Goal: Check status: Check status

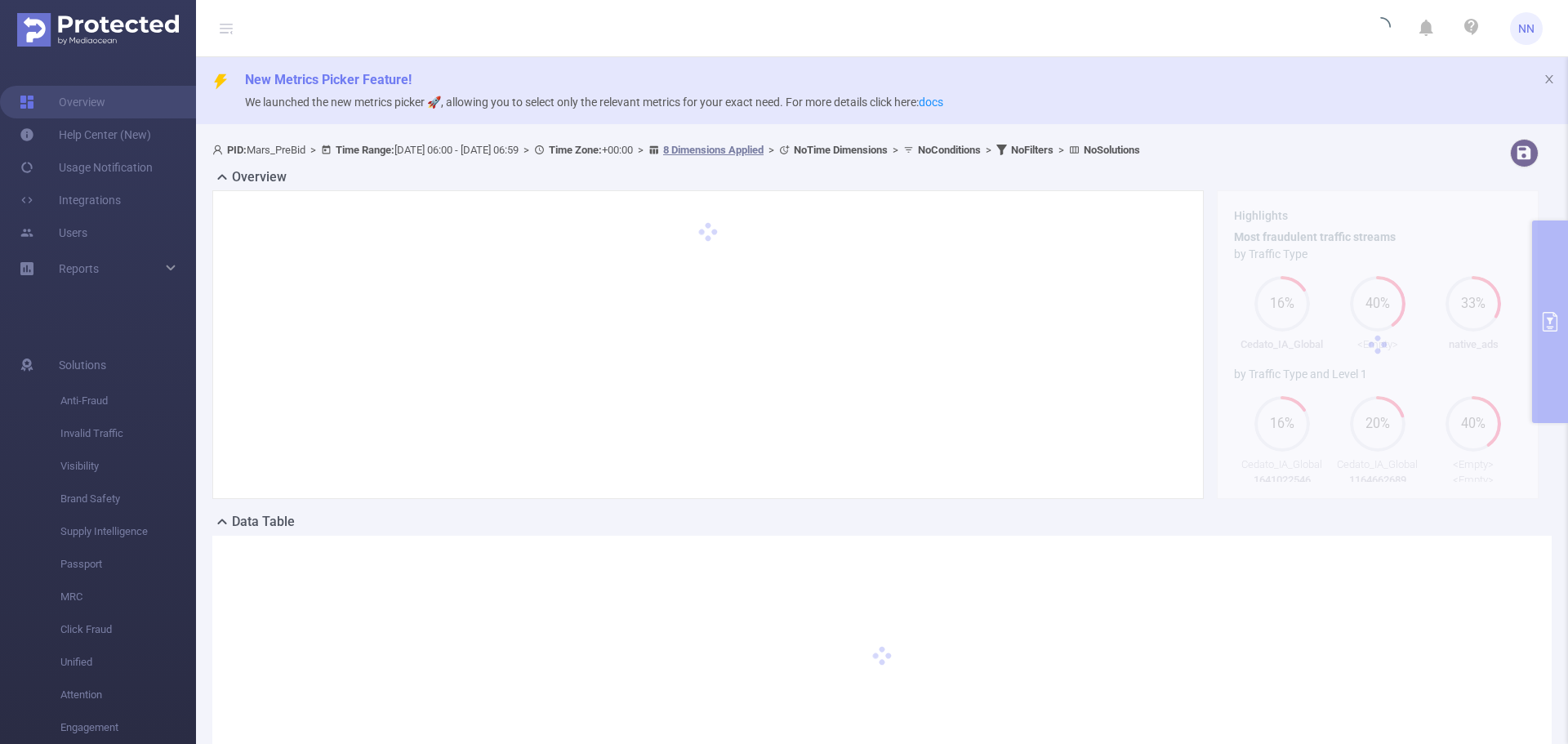
type input "[DATE] 06:00"
type input "[DATE] 06:59"
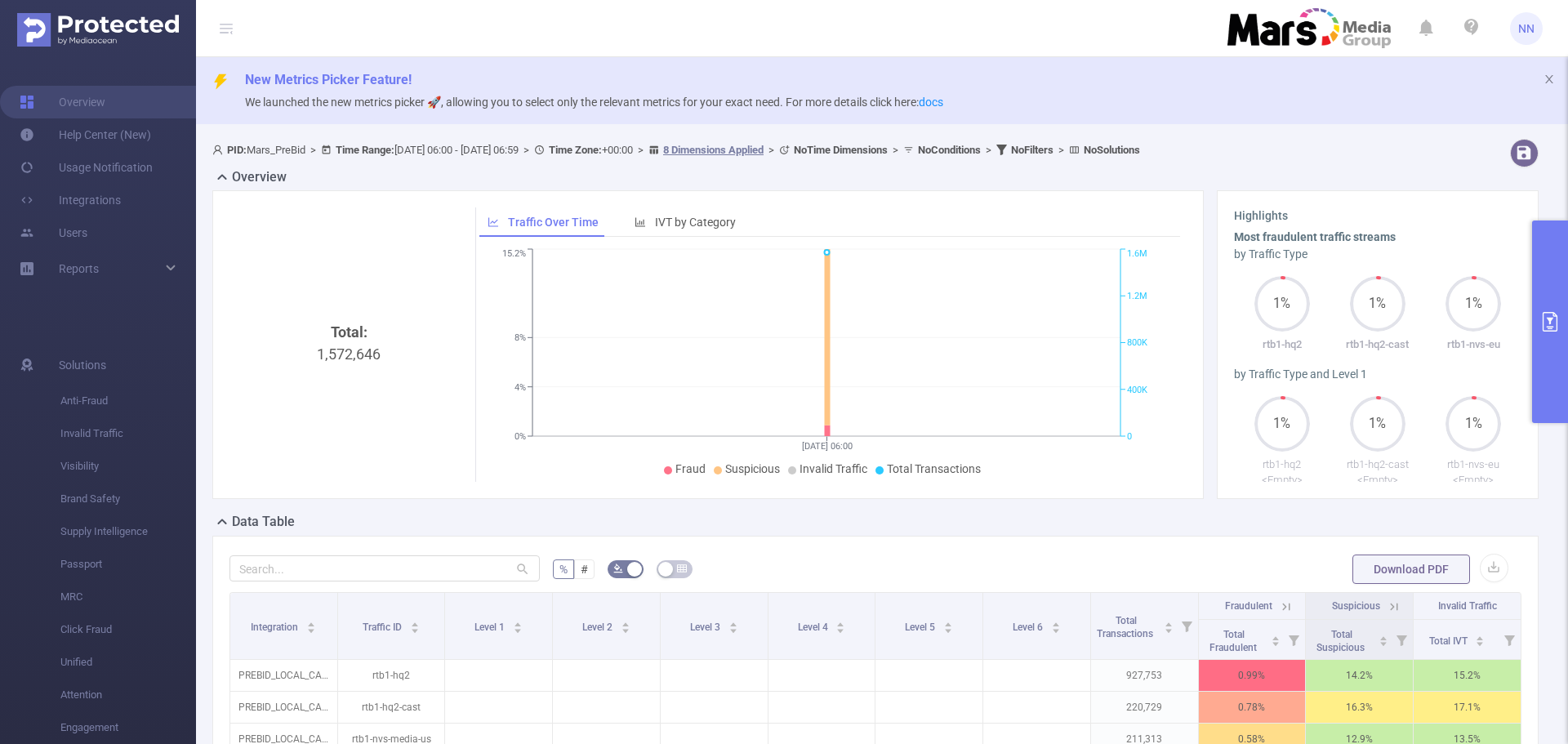
click at [1548, 307] on button "primary" at bounding box center [1550, 322] width 36 height 203
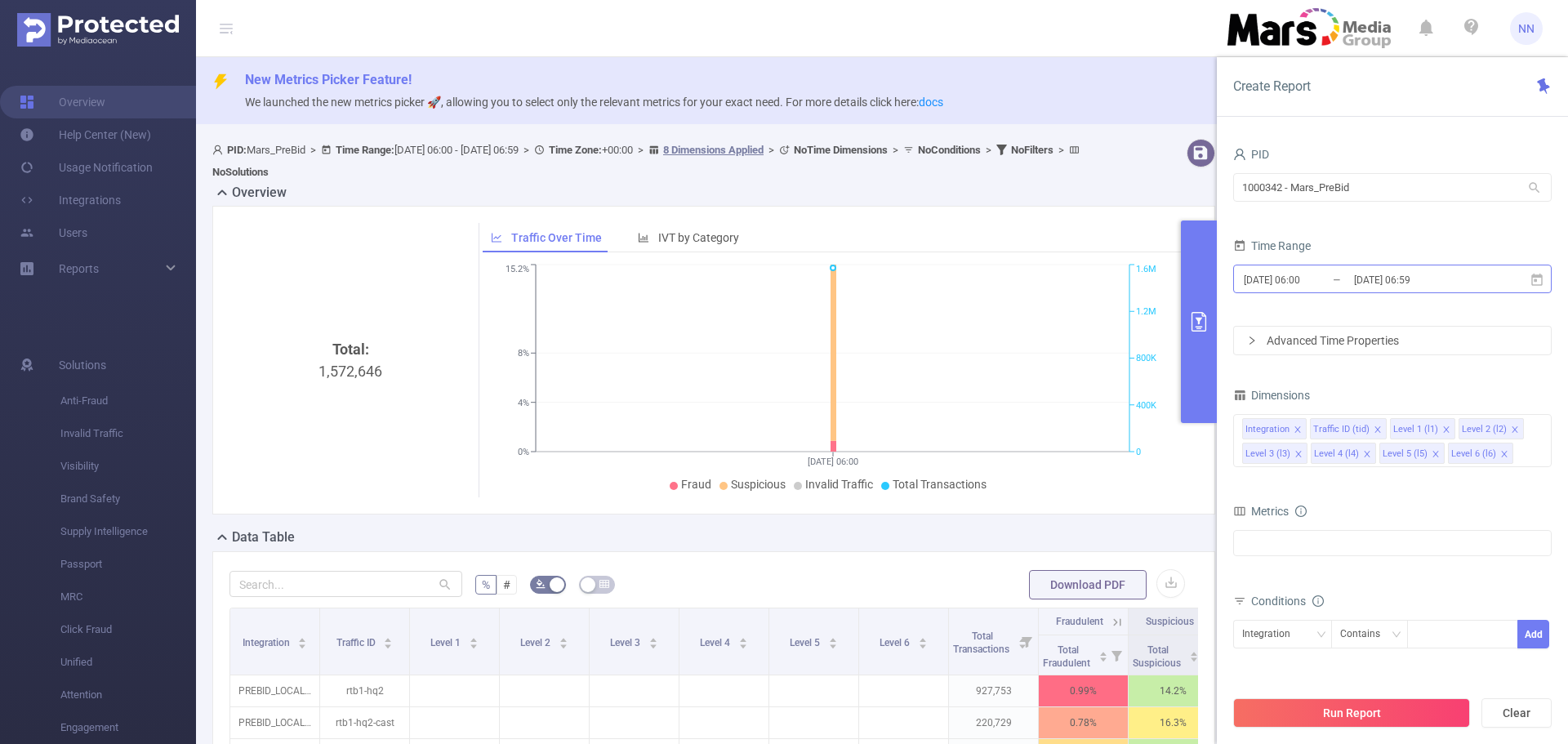
click at [1413, 288] on input "[DATE] 06:59" at bounding box center [1418, 280] width 132 height 22
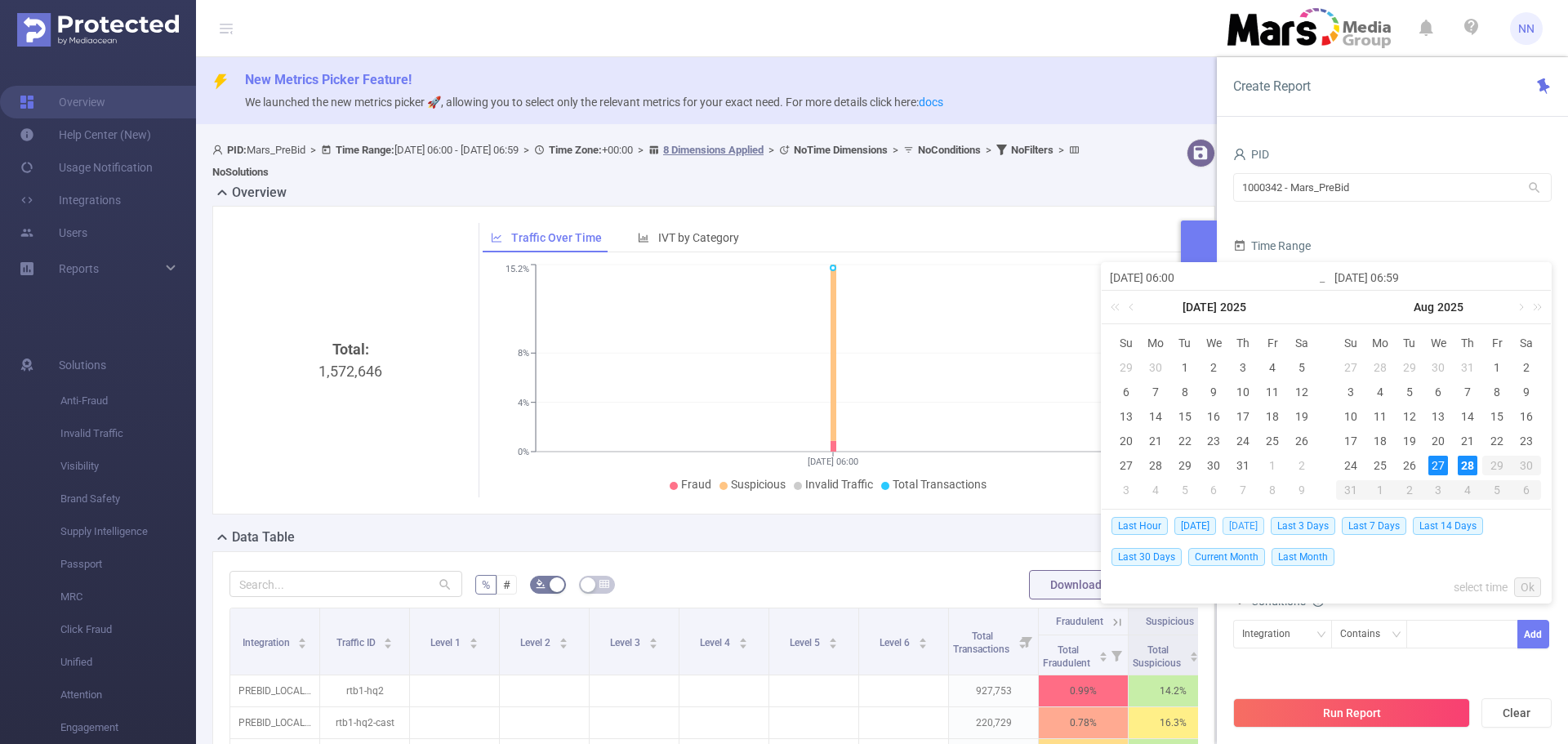
click at [1234, 532] on span "[DATE]" at bounding box center [1243, 526] width 42 height 18
type input "[DATE] 00:00"
type input "[DATE] 23:59"
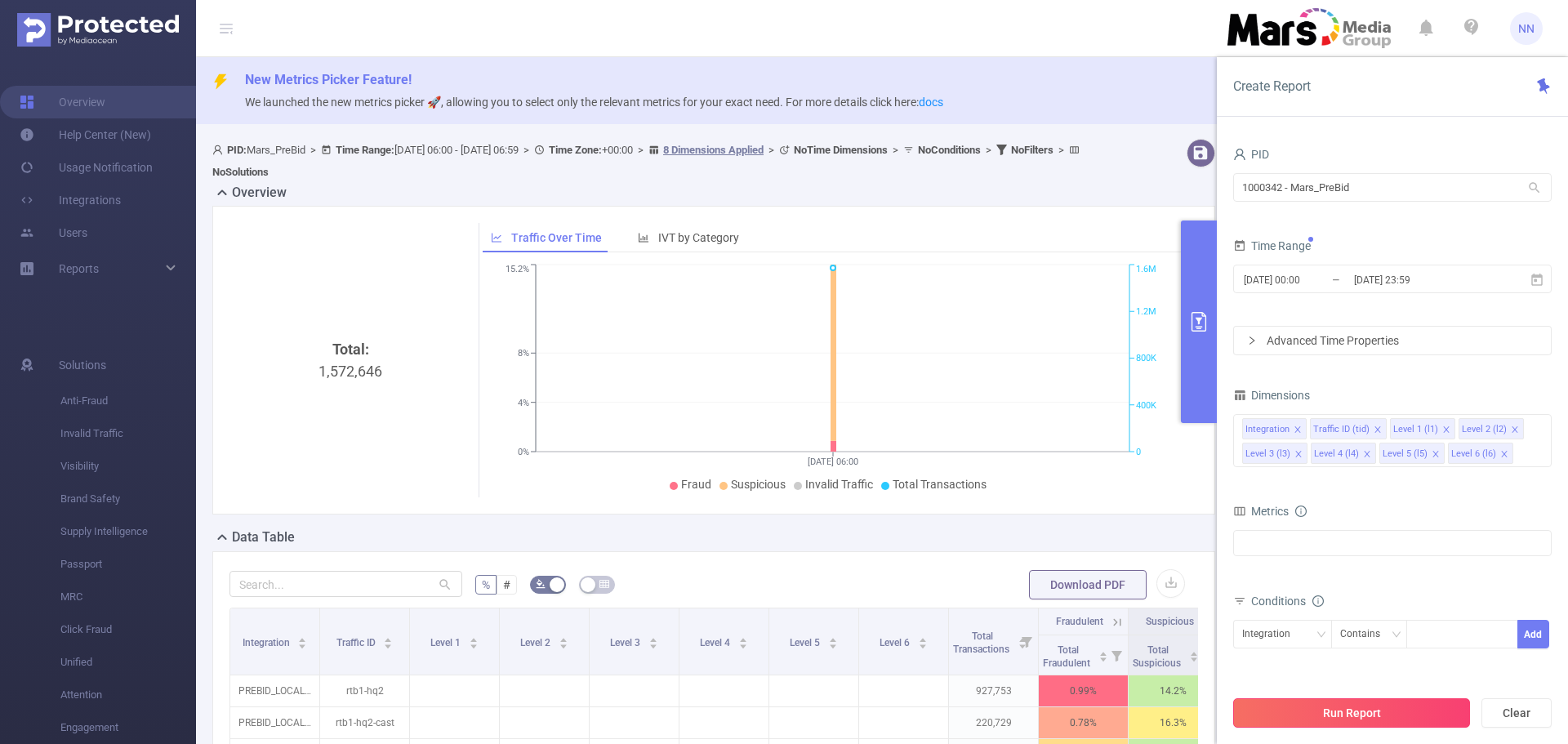
click at [1372, 715] on button "Run Report" at bounding box center [1352, 713] width 237 height 29
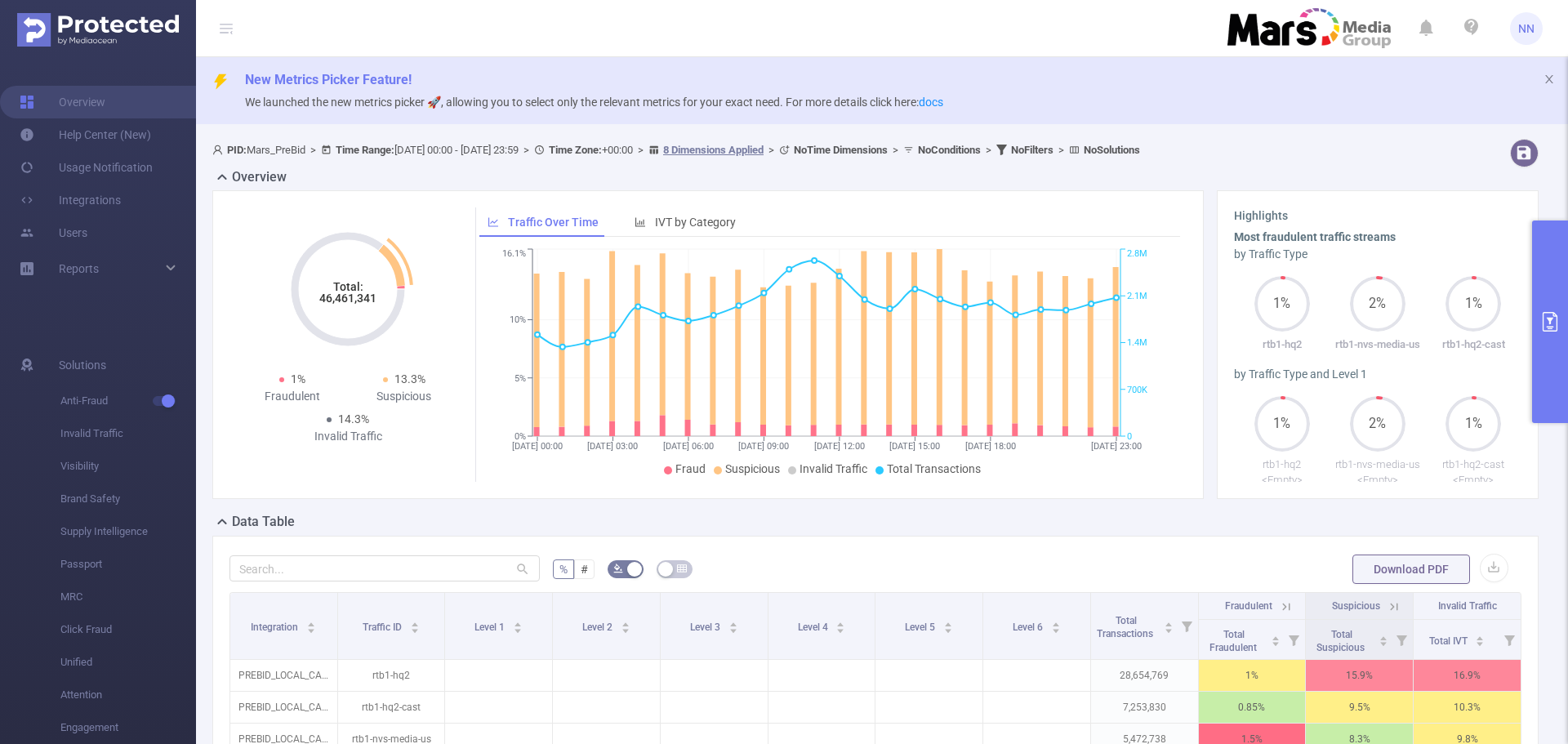
click at [338, 298] on tspan "46,461,341" at bounding box center [348, 298] width 57 height 13
copy tspan "46,461,341"
click at [1548, 317] on icon "primary" at bounding box center [1550, 322] width 20 height 20
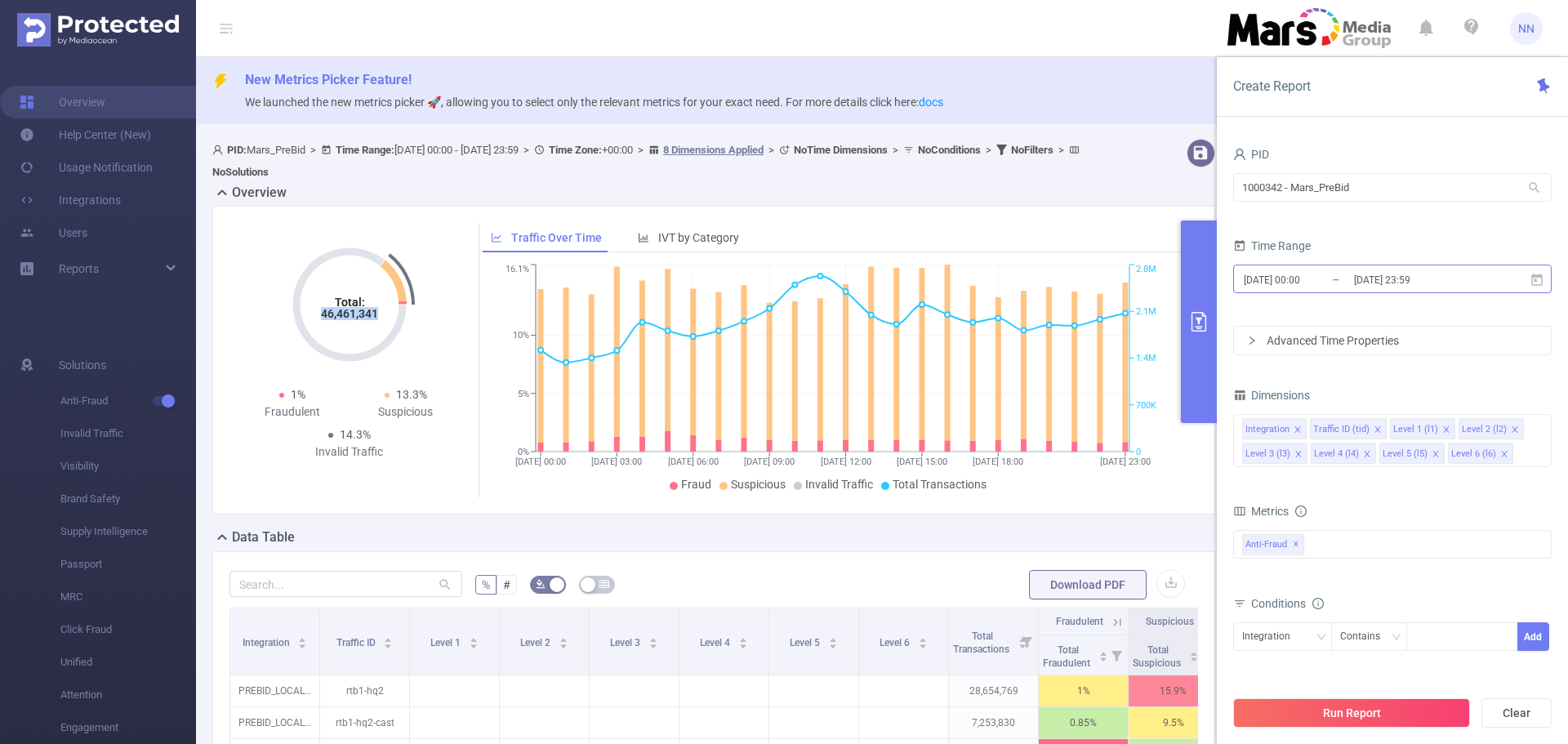
click at [1454, 274] on input "[DATE] 23:59" at bounding box center [1418, 280] width 132 height 22
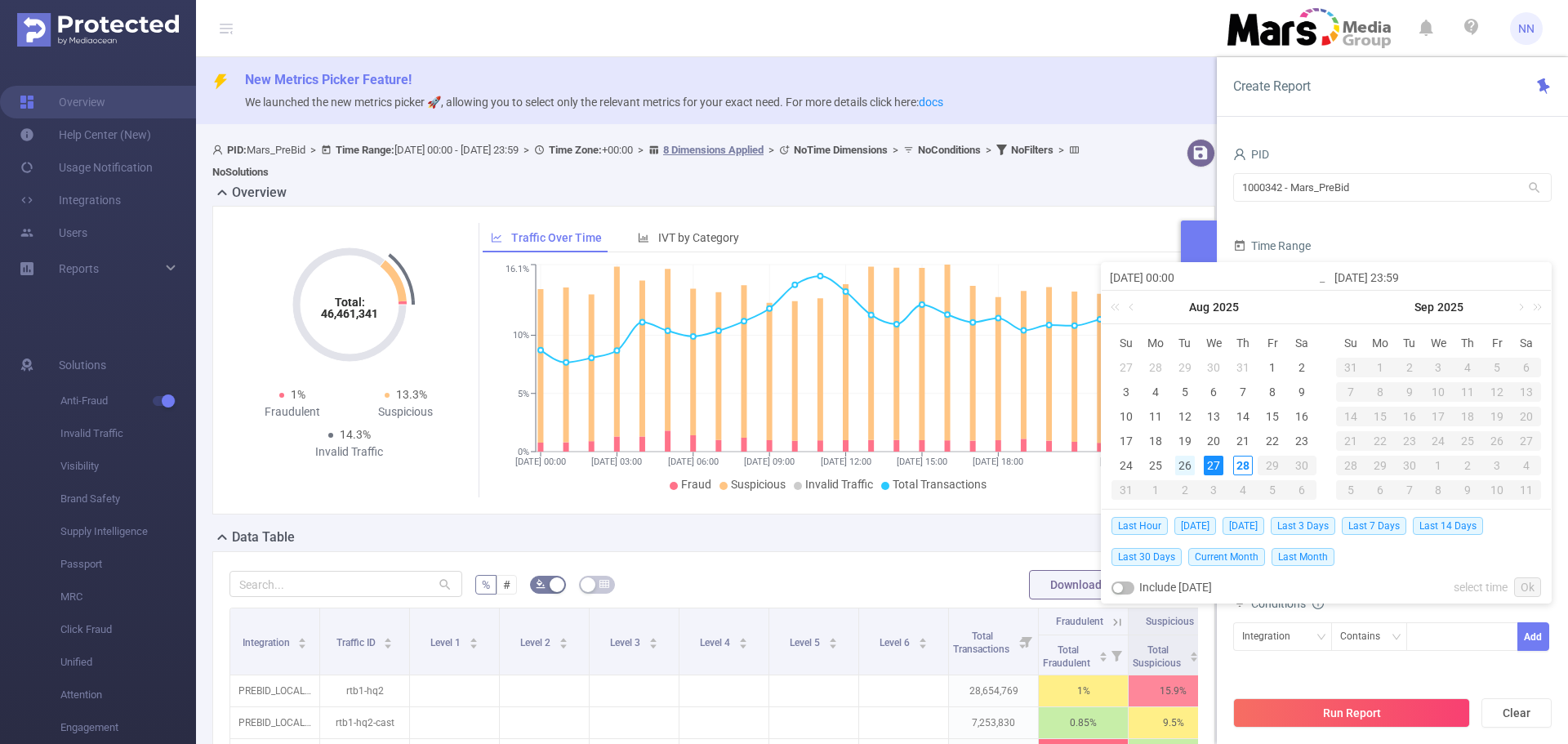
click at [1191, 463] on div "26" at bounding box center [1185, 465] width 20 height 20
type input "[DATE] 00:00"
type input "[DATE] 23:59"
type input "[DATE] 00:00"
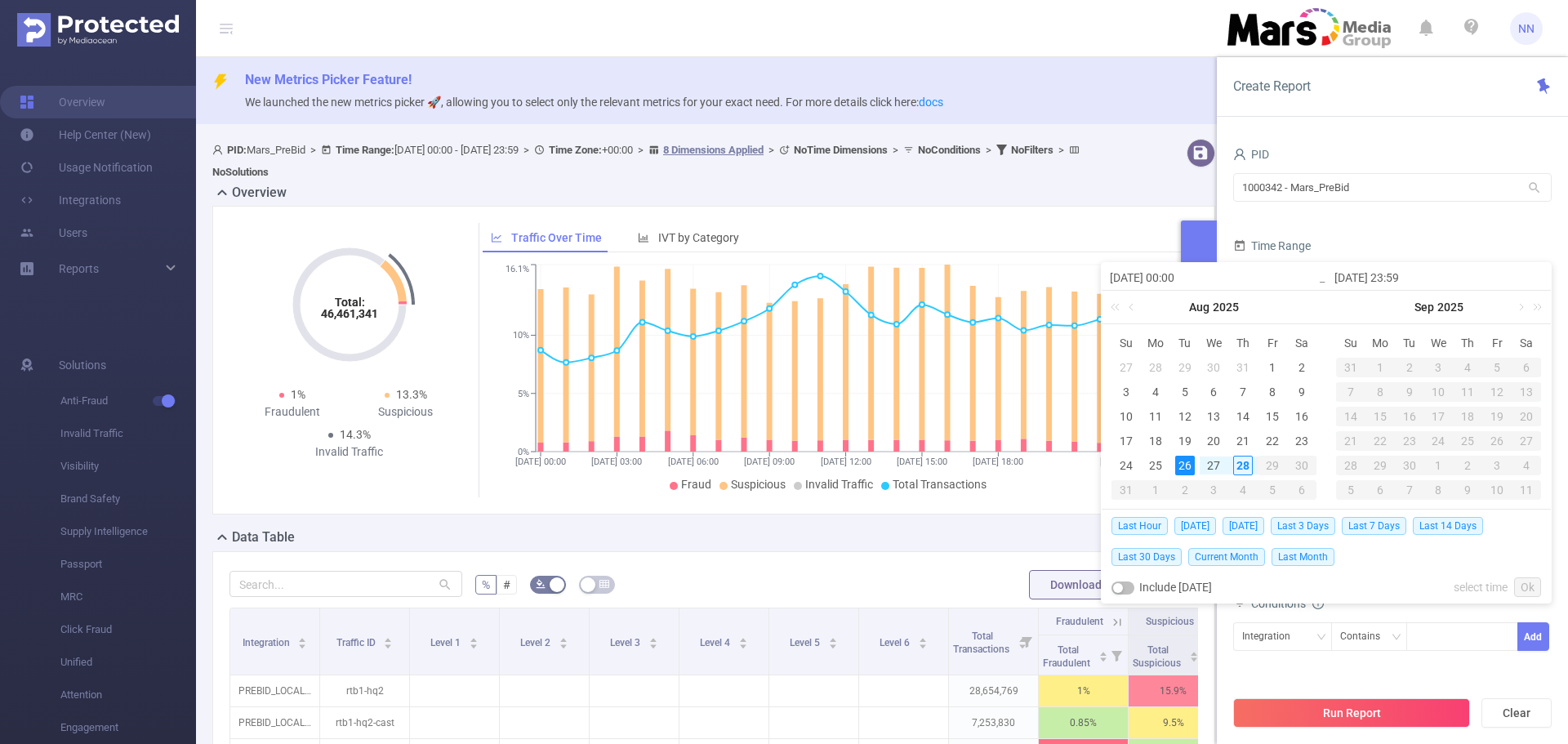
type input "[DATE] 23:59"
click at [1525, 587] on link "Ok" at bounding box center [1527, 587] width 27 height 20
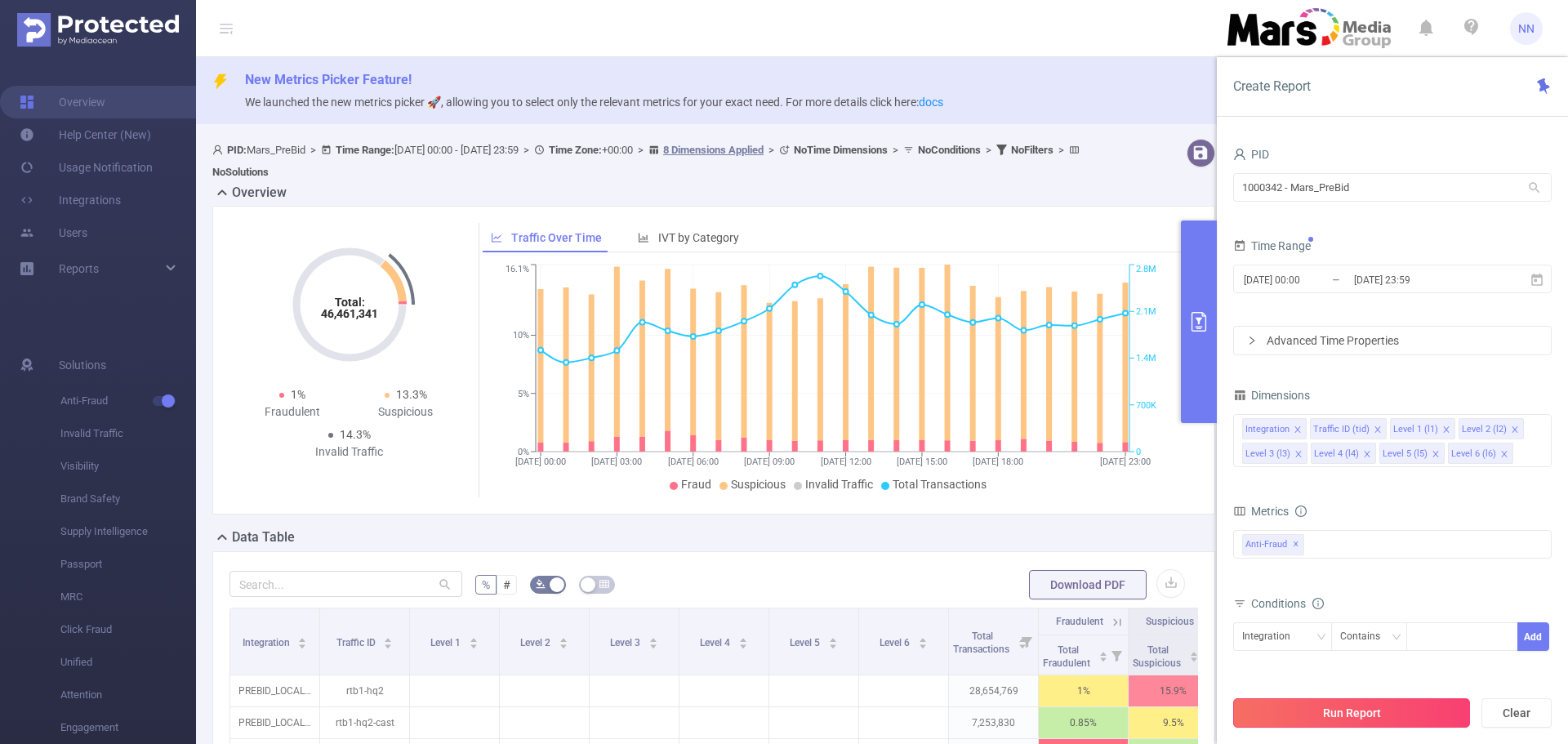
click at [1428, 718] on button "Run Report" at bounding box center [1352, 713] width 237 height 29
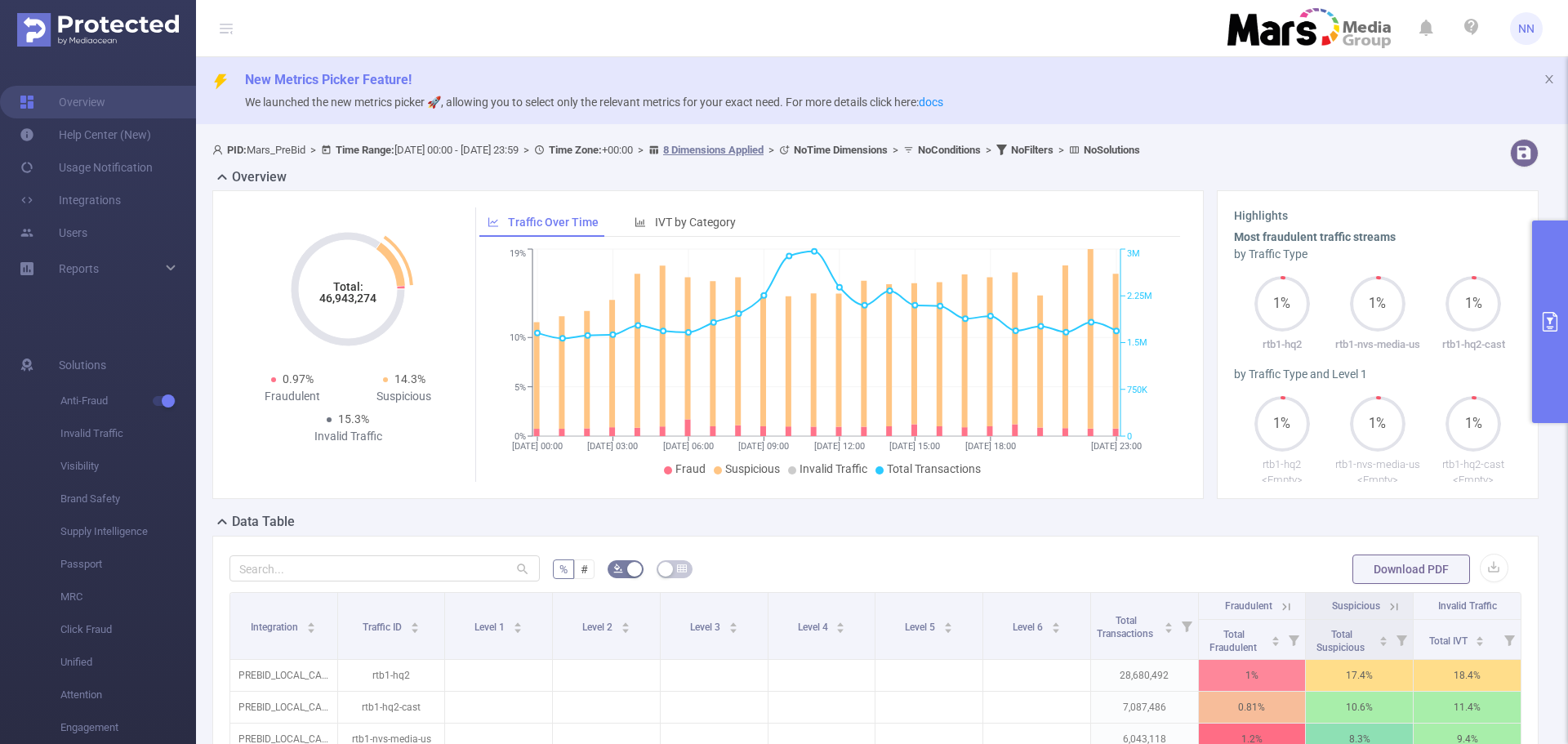
click at [348, 305] on tspan "46,943,274" at bounding box center [348, 298] width 57 height 13
copy tspan "46,943,274"
